Goal: Task Accomplishment & Management: Use online tool/utility

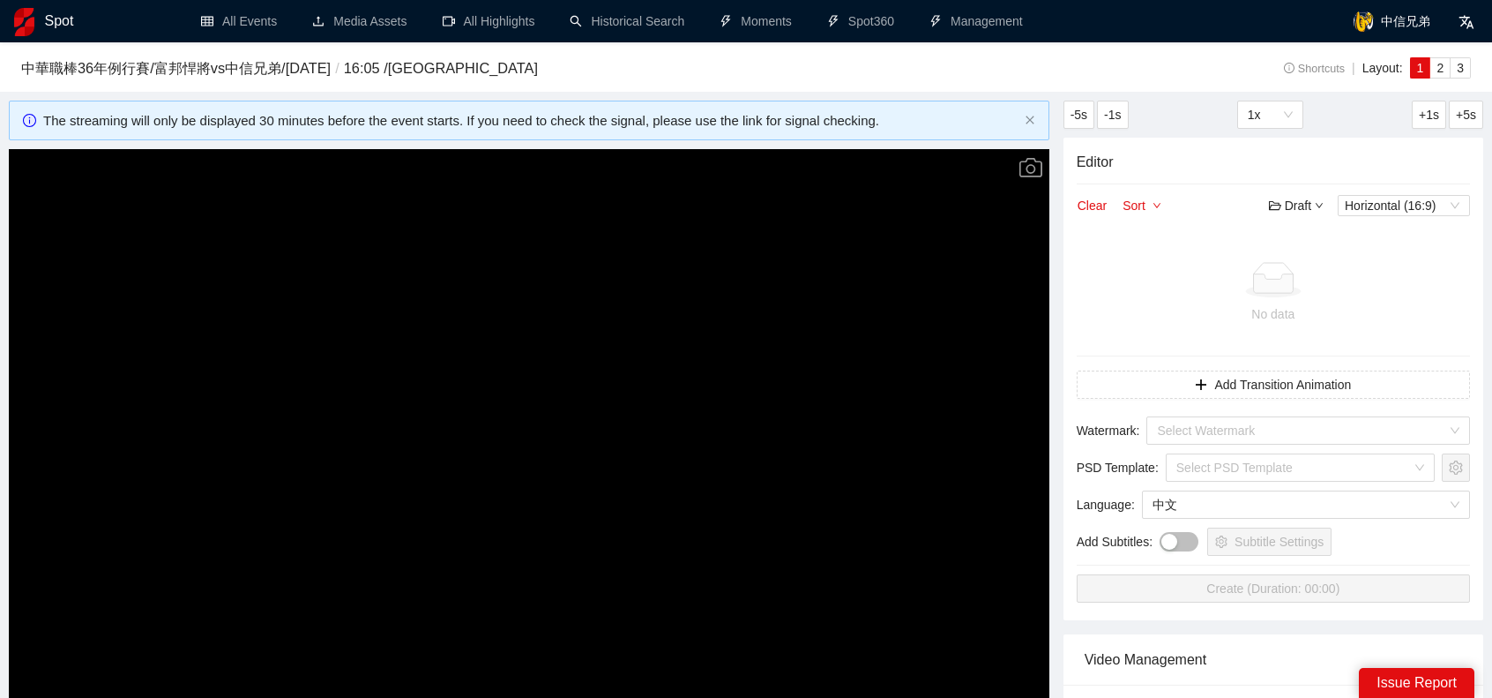
scroll to position [138, 0]
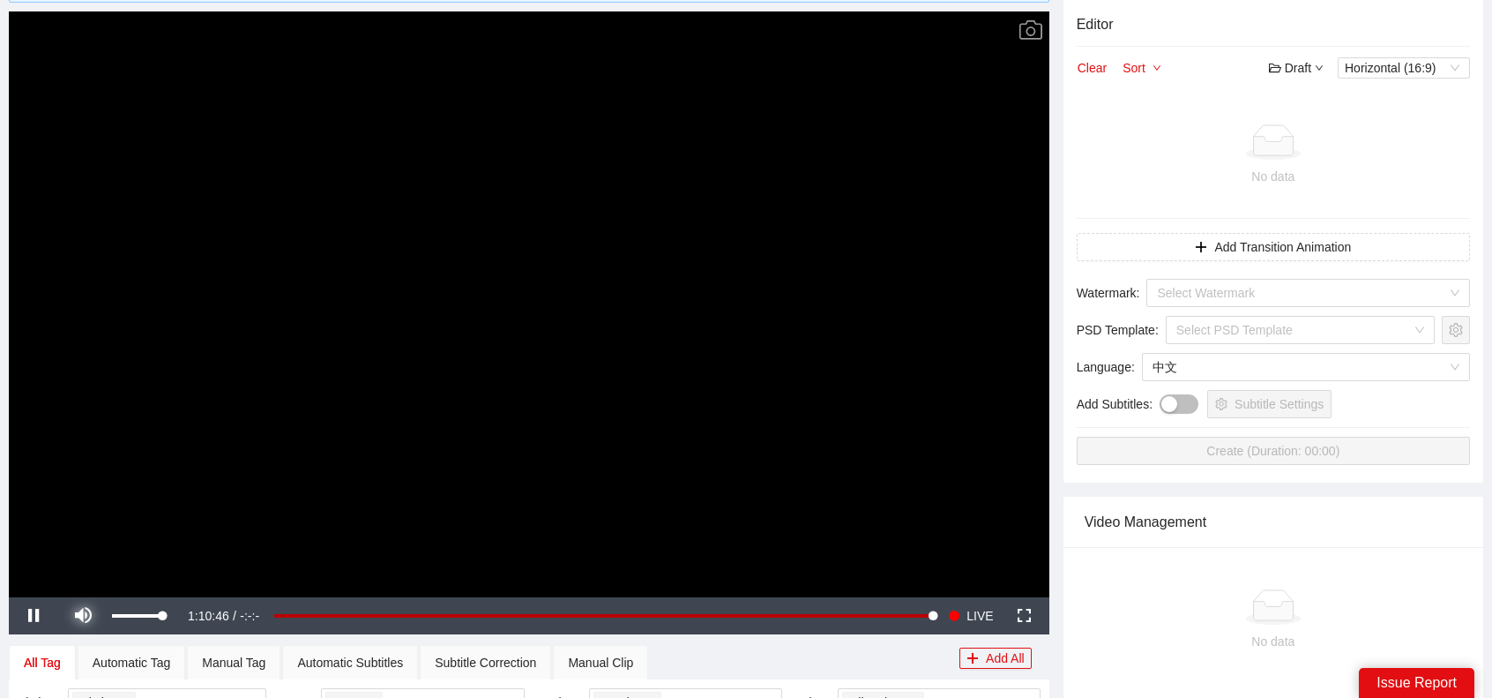
drag, startPoint x: 79, startPoint y: 610, endPoint x: 106, endPoint y: 602, distance: 27.6
click at [83, 616] on span "Video Player" at bounding box center [83, 616] width 0 height 0
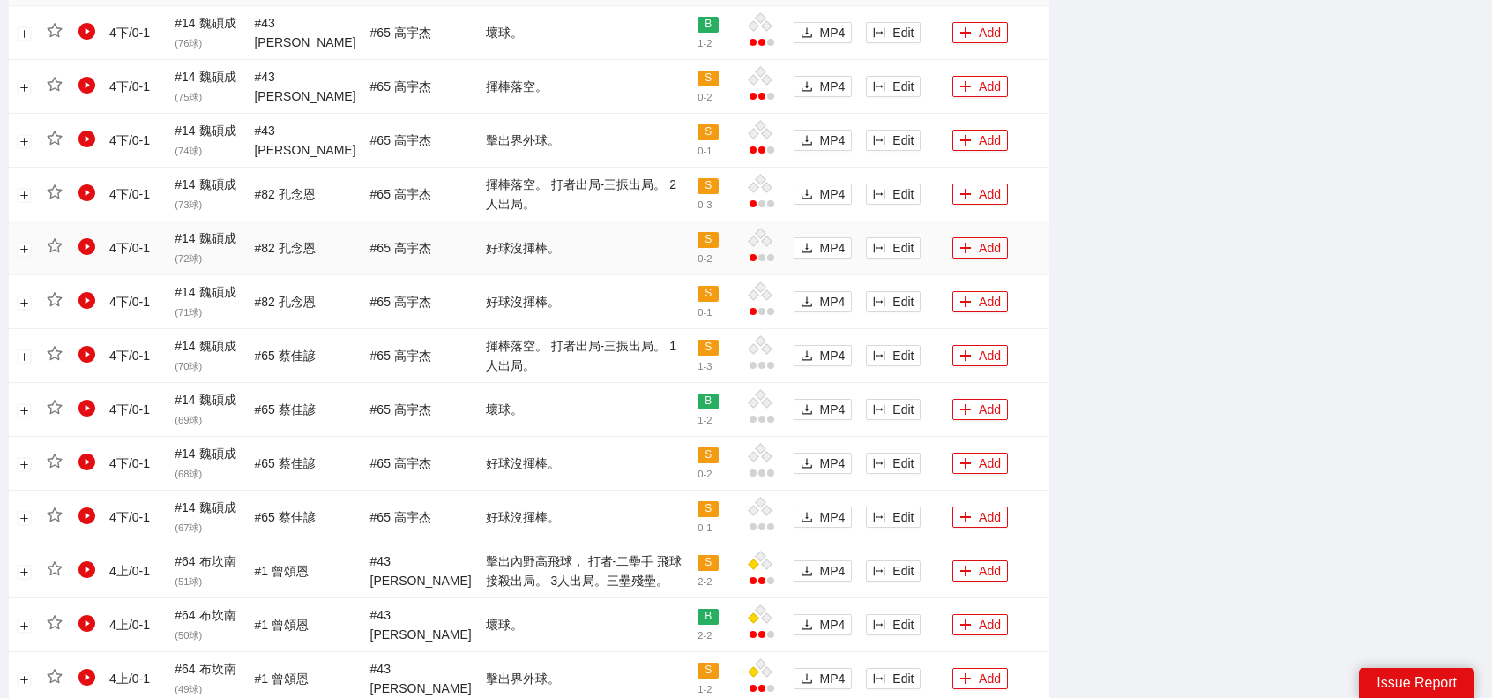
scroll to position [1020, 0]
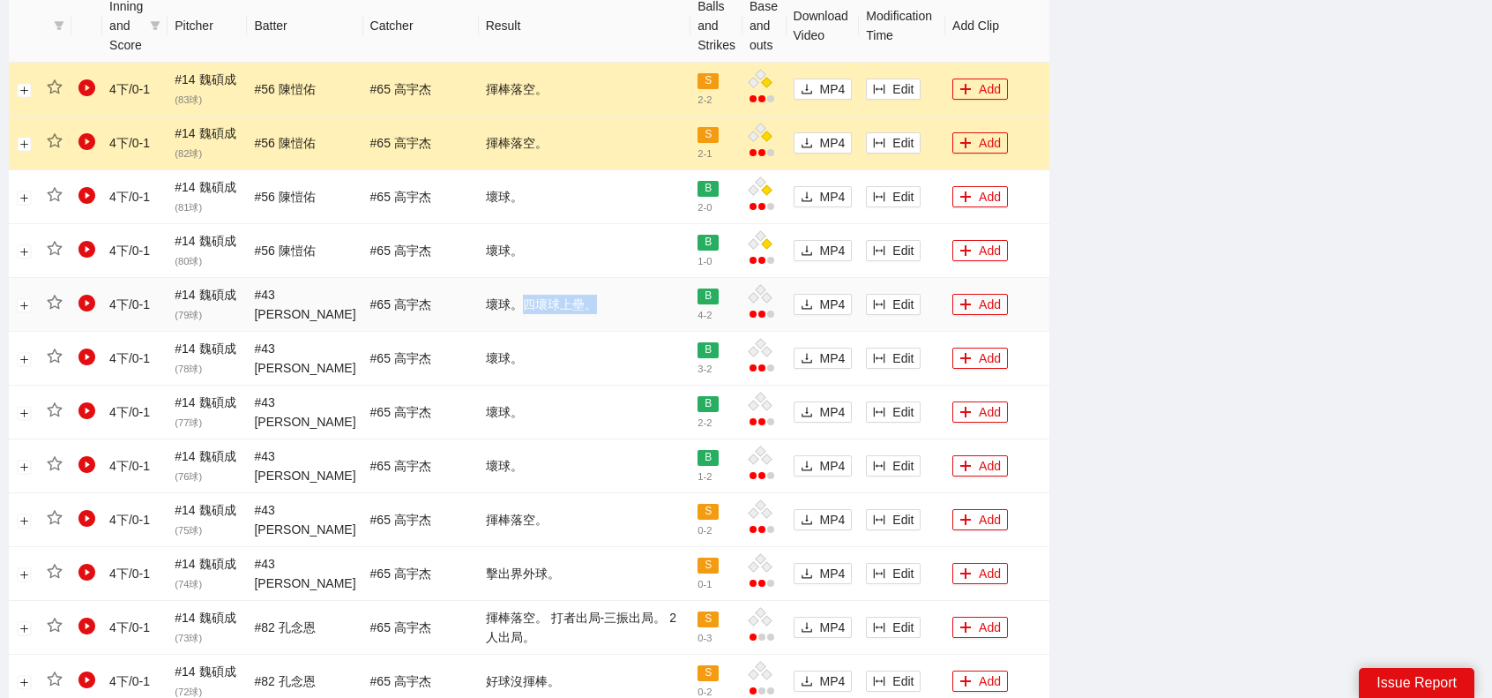
drag, startPoint x: 469, startPoint y: 303, endPoint x: 556, endPoint y: 303, distance: 86.4
click at [556, 303] on td "壞球。四壞球上壘。" at bounding box center [585, 305] width 213 height 54
click at [553, 310] on td "壞球。四壞球上壘。" at bounding box center [585, 305] width 213 height 54
drag, startPoint x: 474, startPoint y: 306, endPoint x: 594, endPoint y: 304, distance: 119.1
click at [594, 304] on td "壞球。四壞球上壘。" at bounding box center [585, 305] width 213 height 54
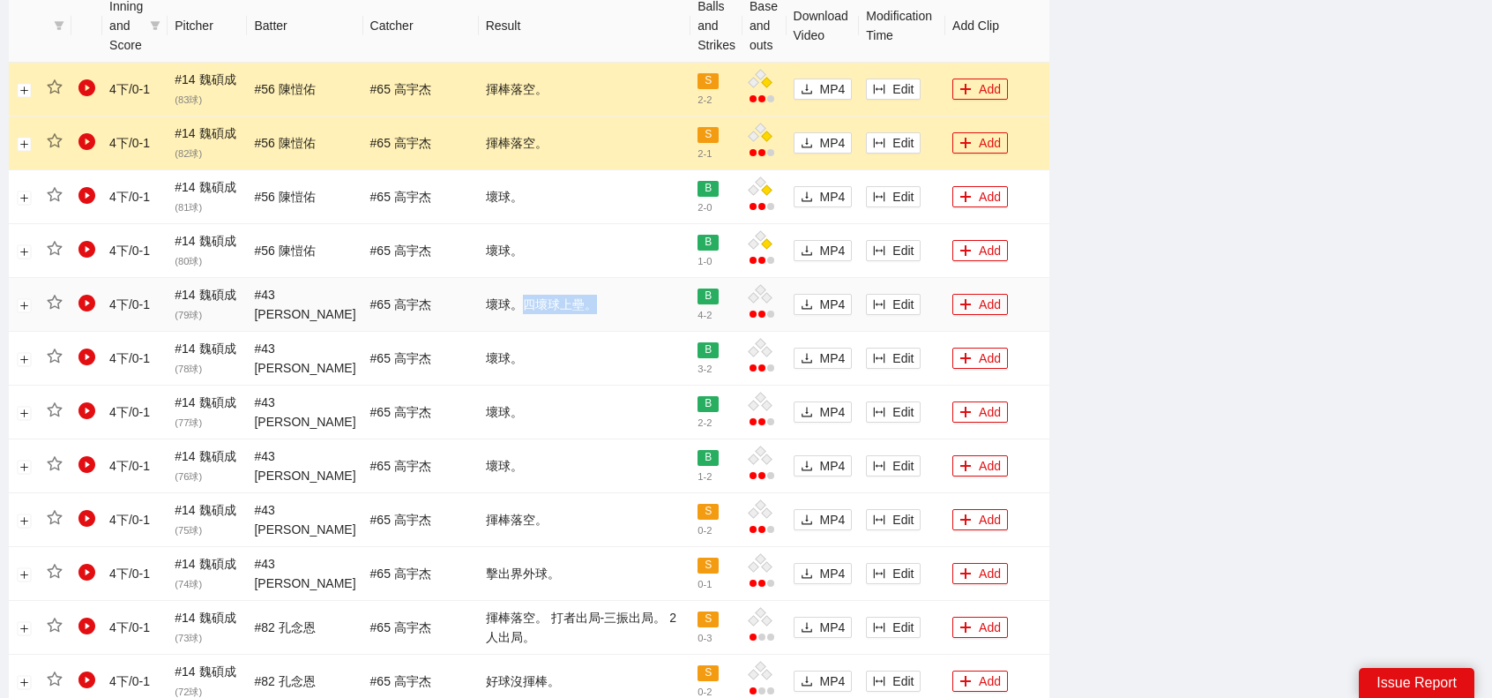
click at [594, 304] on td "壞球。四壞球上壘。" at bounding box center [585, 305] width 213 height 54
drag, startPoint x: 552, startPoint y: 286, endPoint x: 628, endPoint y: 286, distance: 75.8
click at [628, 286] on td "壞球。四壞球上壘。" at bounding box center [585, 305] width 213 height 54
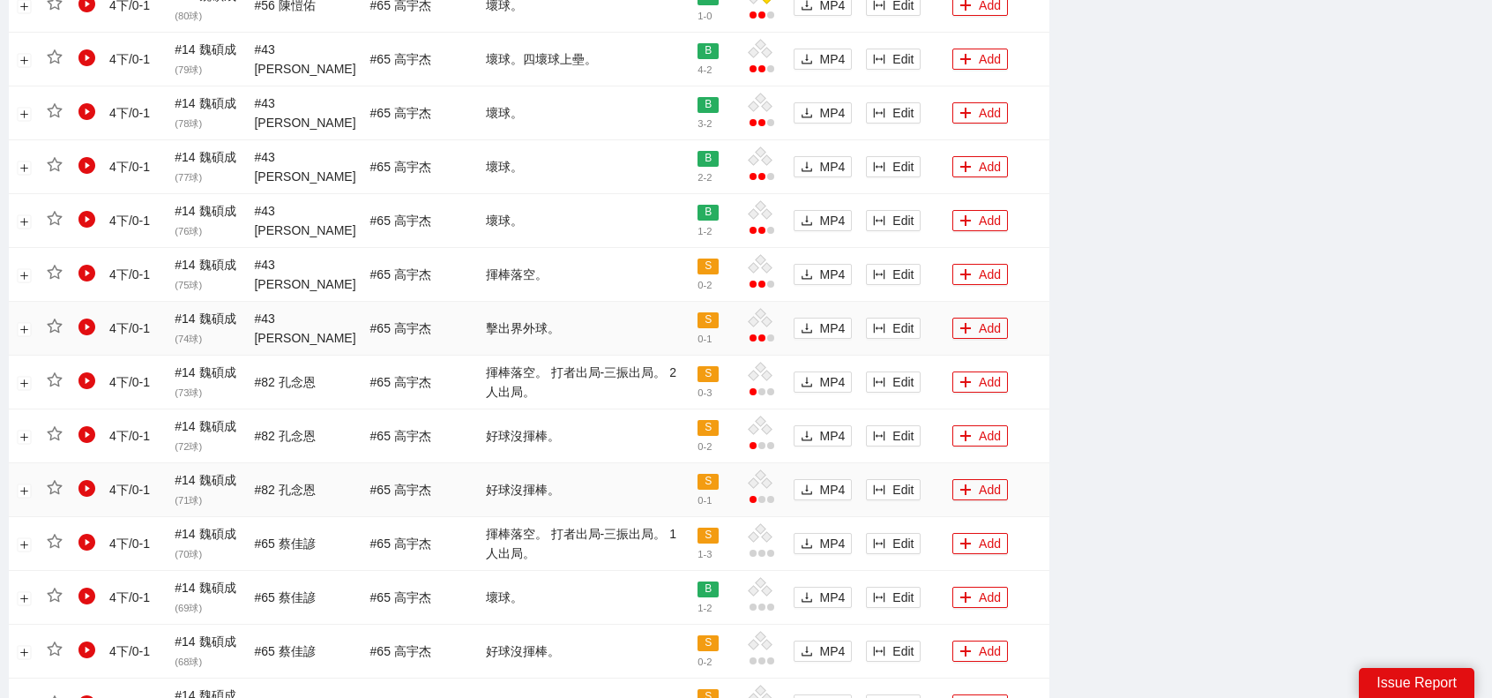
scroll to position [1284, 0]
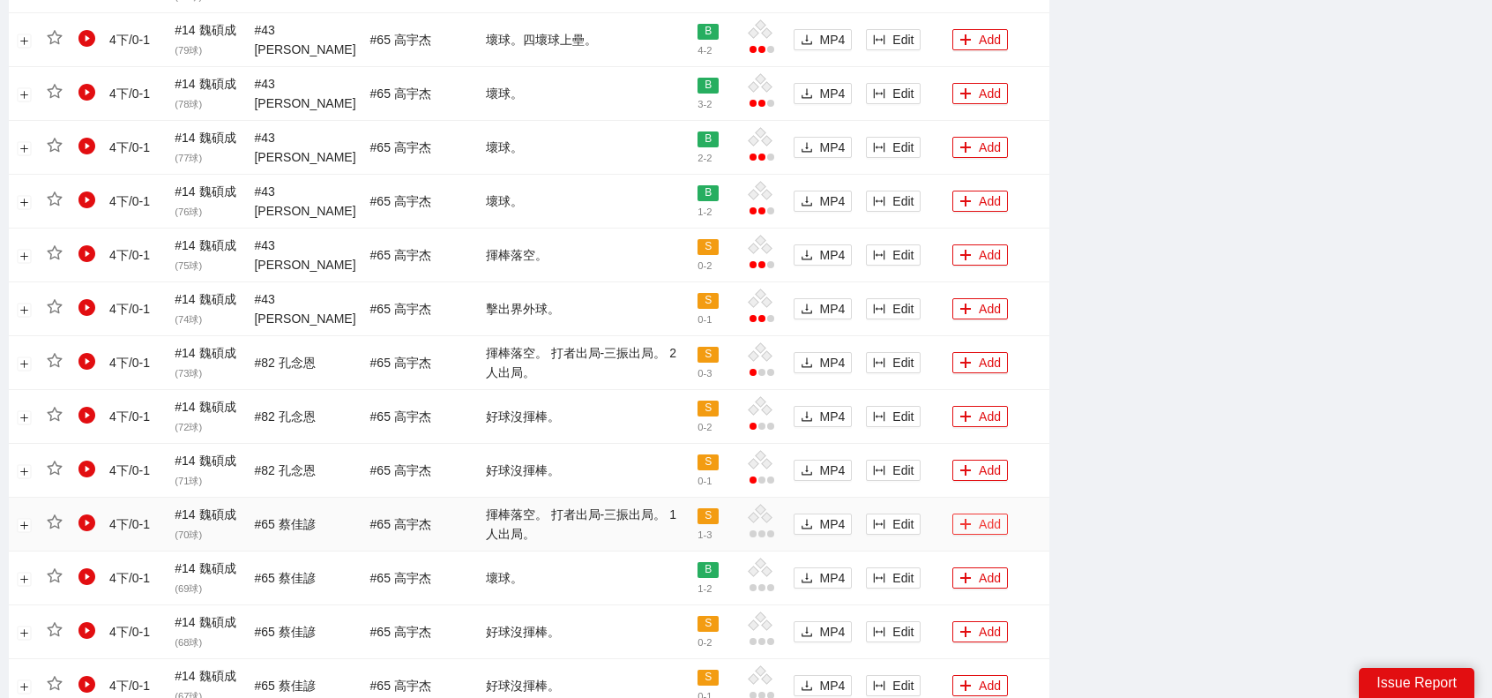
click at [981, 527] on button "Add" at bounding box center [981, 523] width 56 height 21
